Goal: Transaction & Acquisition: Purchase product/service

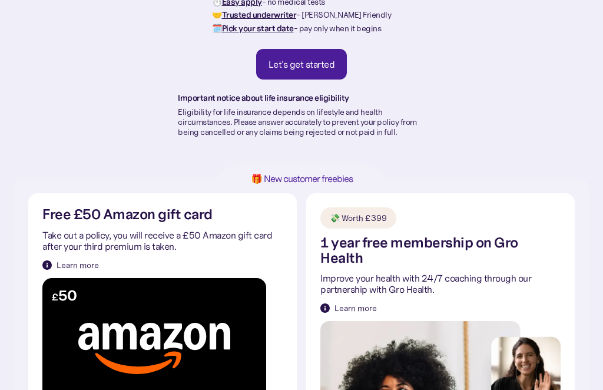
scroll to position [89, 0]
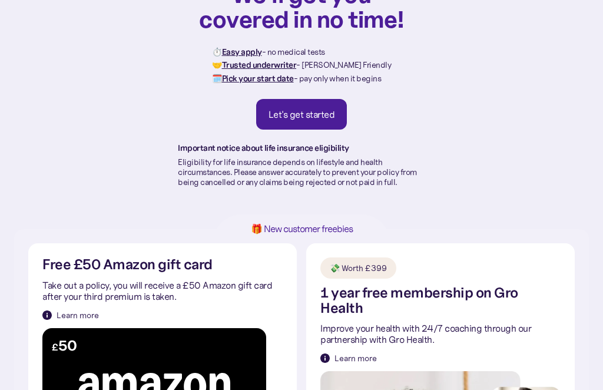
click at [330, 107] on link "Let's get started" at bounding box center [301, 114] width 91 height 31
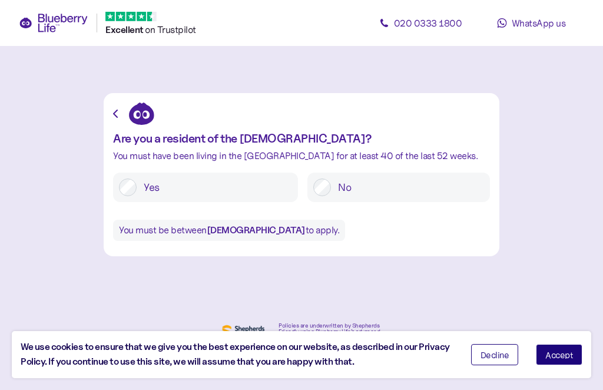
click at [146, 179] on label "Yes" at bounding box center [214, 187] width 155 height 18
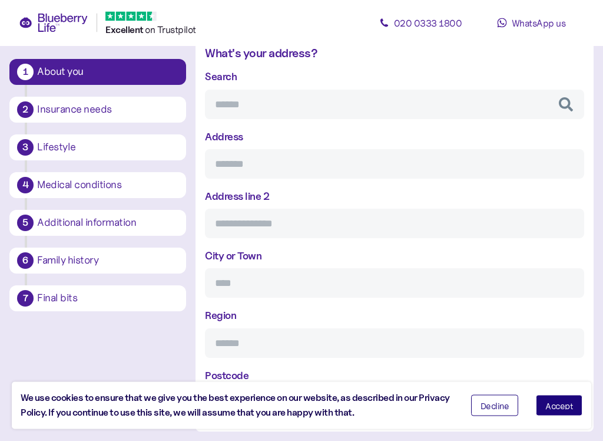
scroll to position [476, 0]
click at [81, 150] on div "Lifestyle" at bounding box center [107, 147] width 141 height 11
click at [91, 144] on div "Lifestyle" at bounding box center [107, 147] width 141 height 11
click at [92, 137] on div "Lifestyle" at bounding box center [107, 147] width 145 height 20
click at [91, 136] on button "3 Lifestyle" at bounding box center [97, 147] width 177 height 26
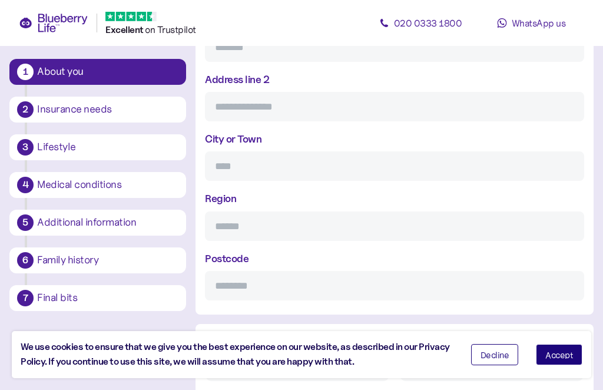
scroll to position [589, 0]
